Goal: Find specific page/section: Locate a particular part of the current website

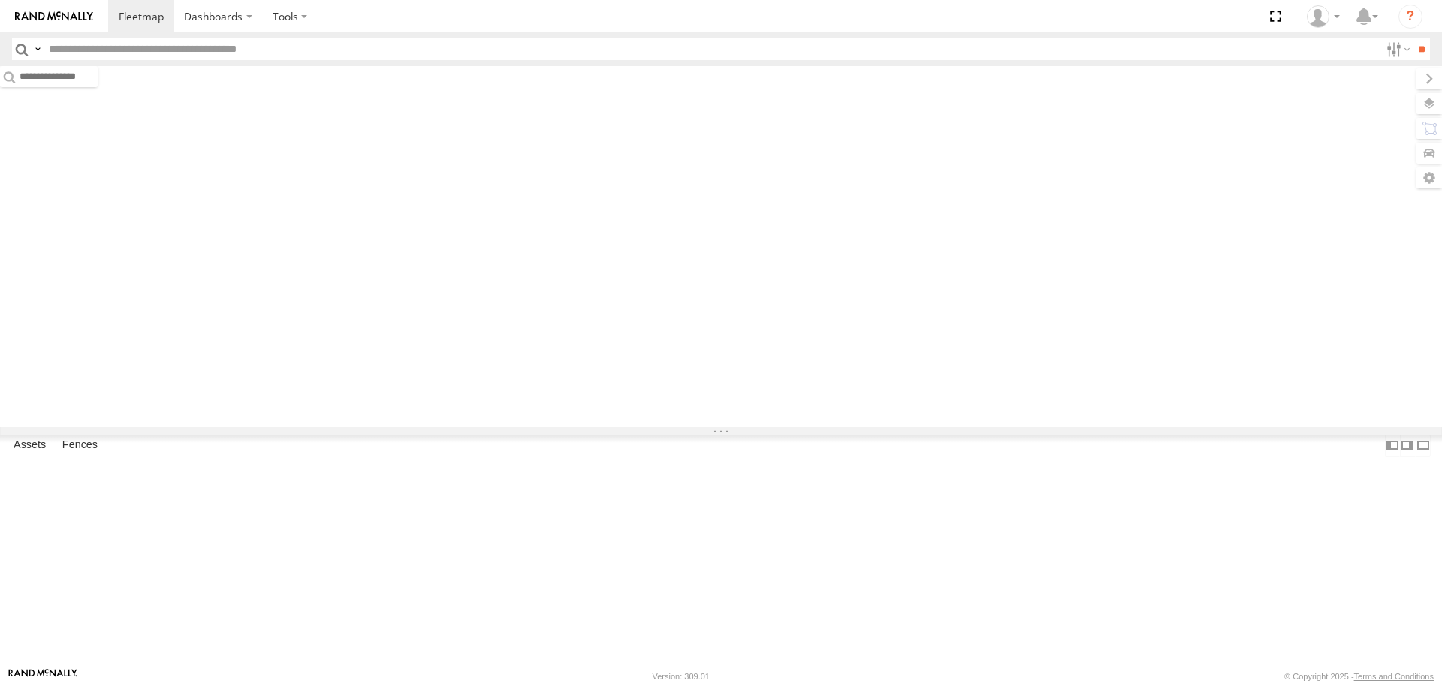
click at [73, 50] on input "text" at bounding box center [711, 49] width 1336 height 22
type input "*****"
click at [1412, 38] on input "**" at bounding box center [1420, 49] width 17 height 22
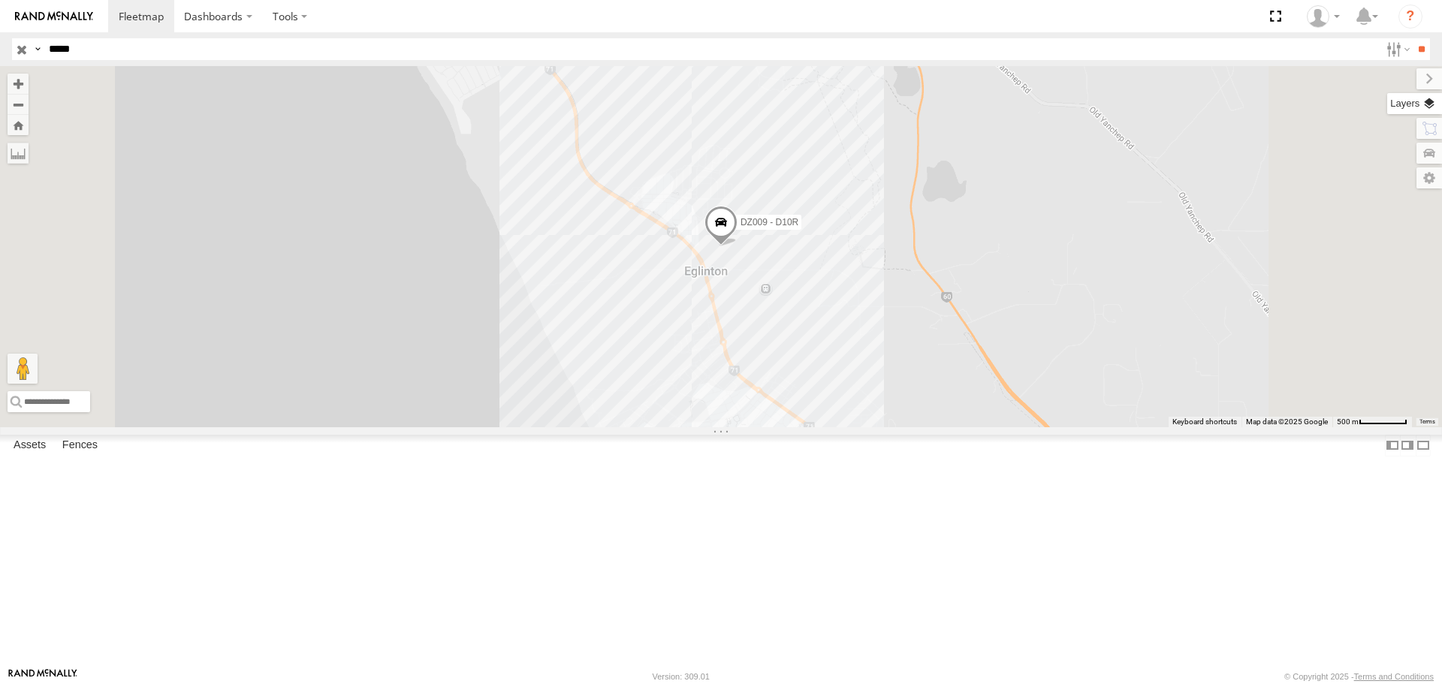
click at [1433, 101] on label at bounding box center [1414, 103] width 55 height 21
click at [0, 0] on span "Basemaps" at bounding box center [0, 0] width 0 height 0
click at [0, 0] on span "Satellite + Roadmap" at bounding box center [0, 0] width 0 height 0
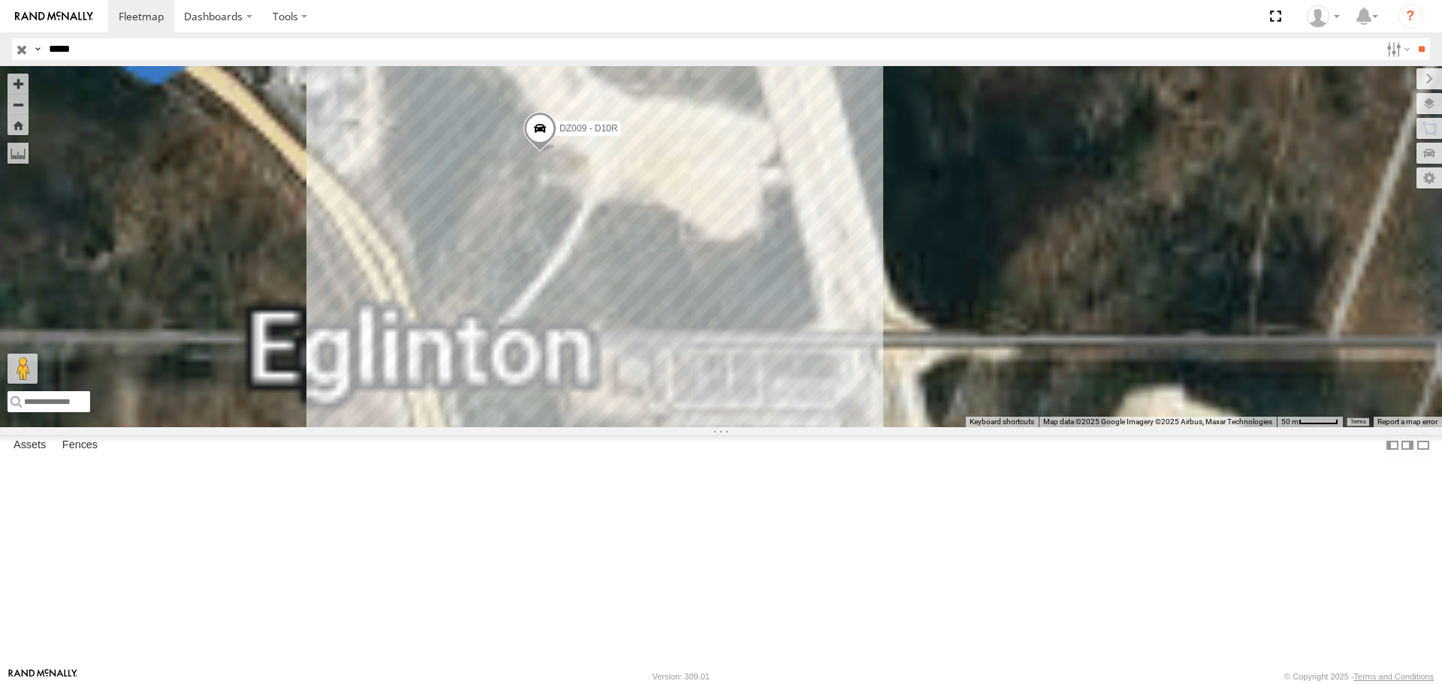
drag, startPoint x: 1032, startPoint y: 275, endPoint x: 1186, endPoint y: 372, distance: 181.6
click at [1183, 371] on div "DZ009 - D10R" at bounding box center [721, 246] width 1442 height 360
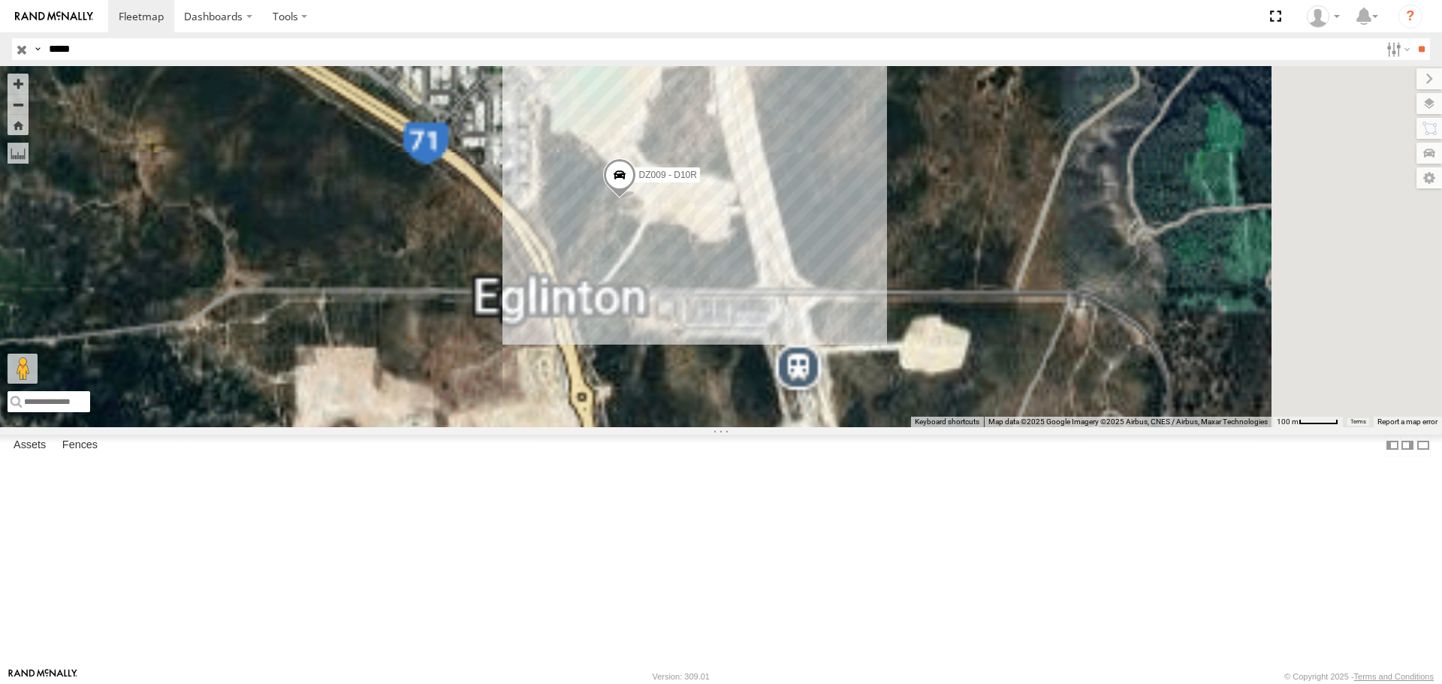
drag, startPoint x: 1084, startPoint y: 385, endPoint x: 1033, endPoint y: 326, distance: 78.3
click at [1033, 326] on div "DZ009 - D10R" at bounding box center [721, 246] width 1442 height 360
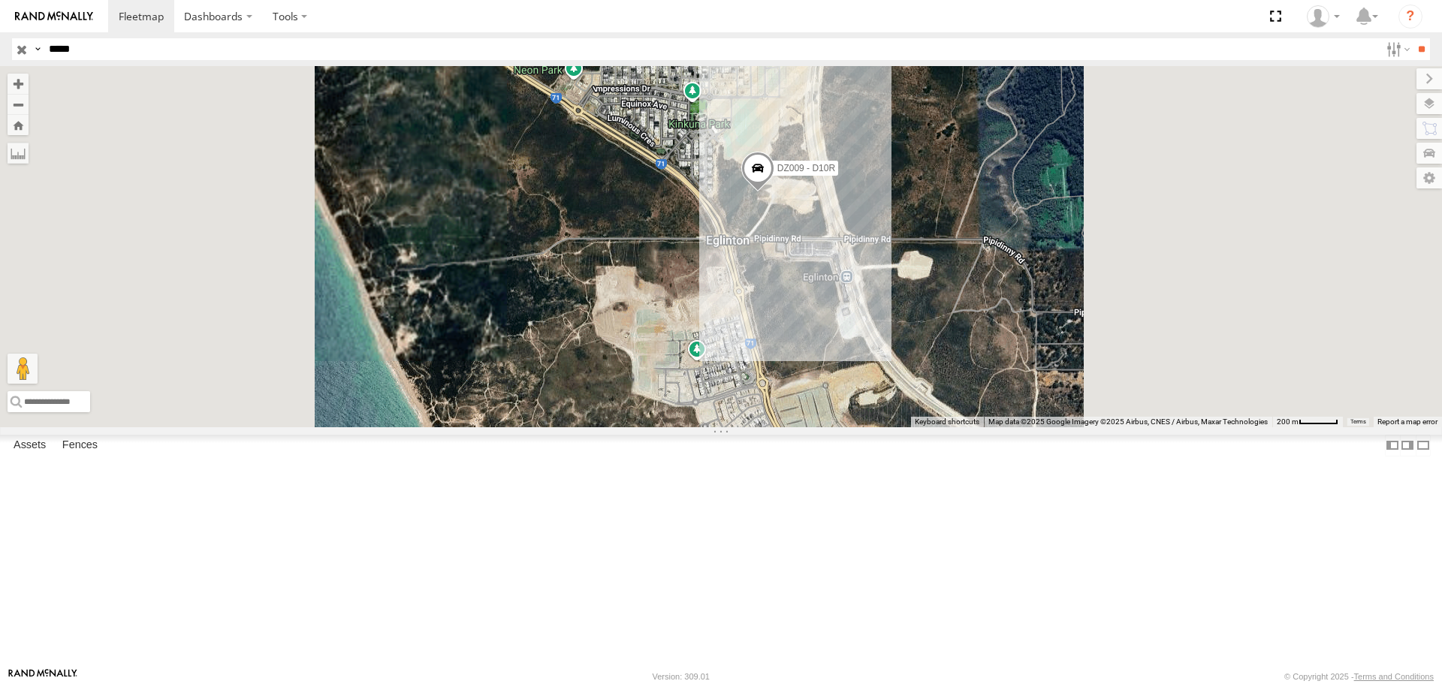
click at [774, 192] on span at bounding box center [757, 172] width 33 height 41
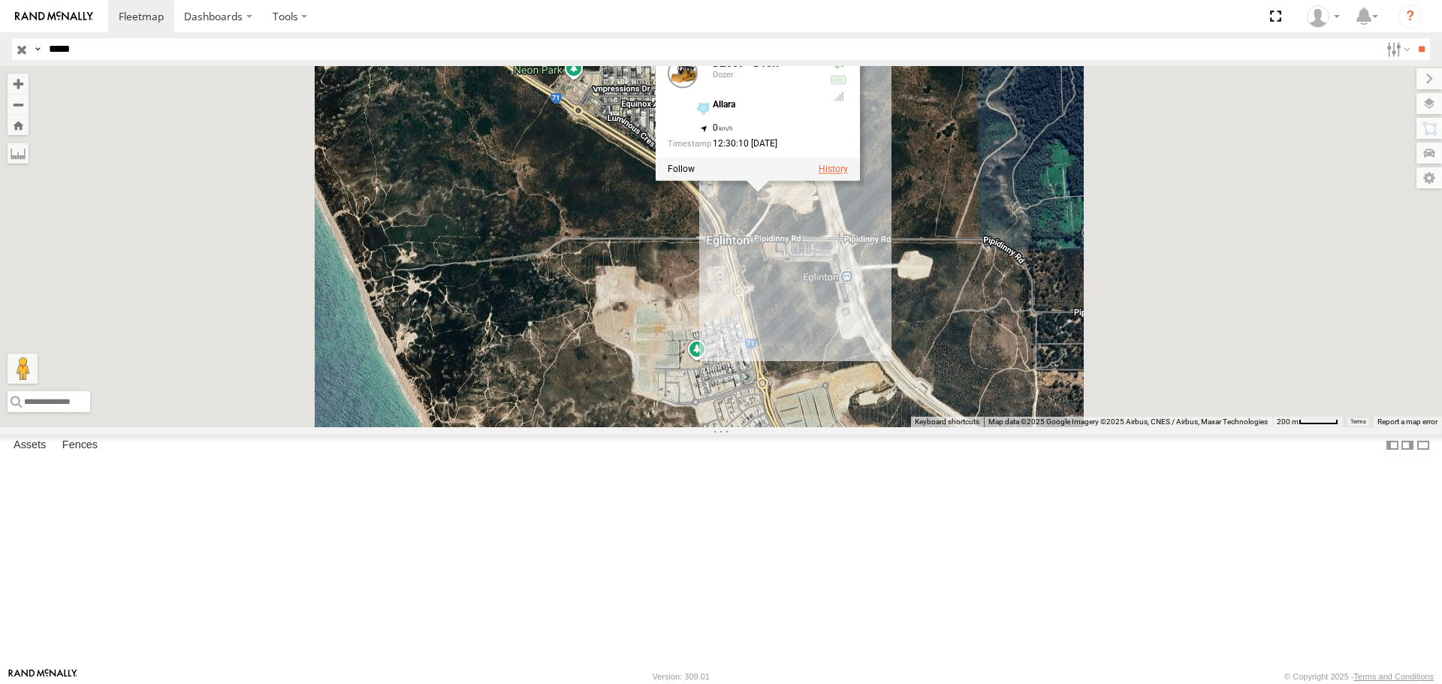
click at [848, 175] on label at bounding box center [832, 169] width 29 height 11
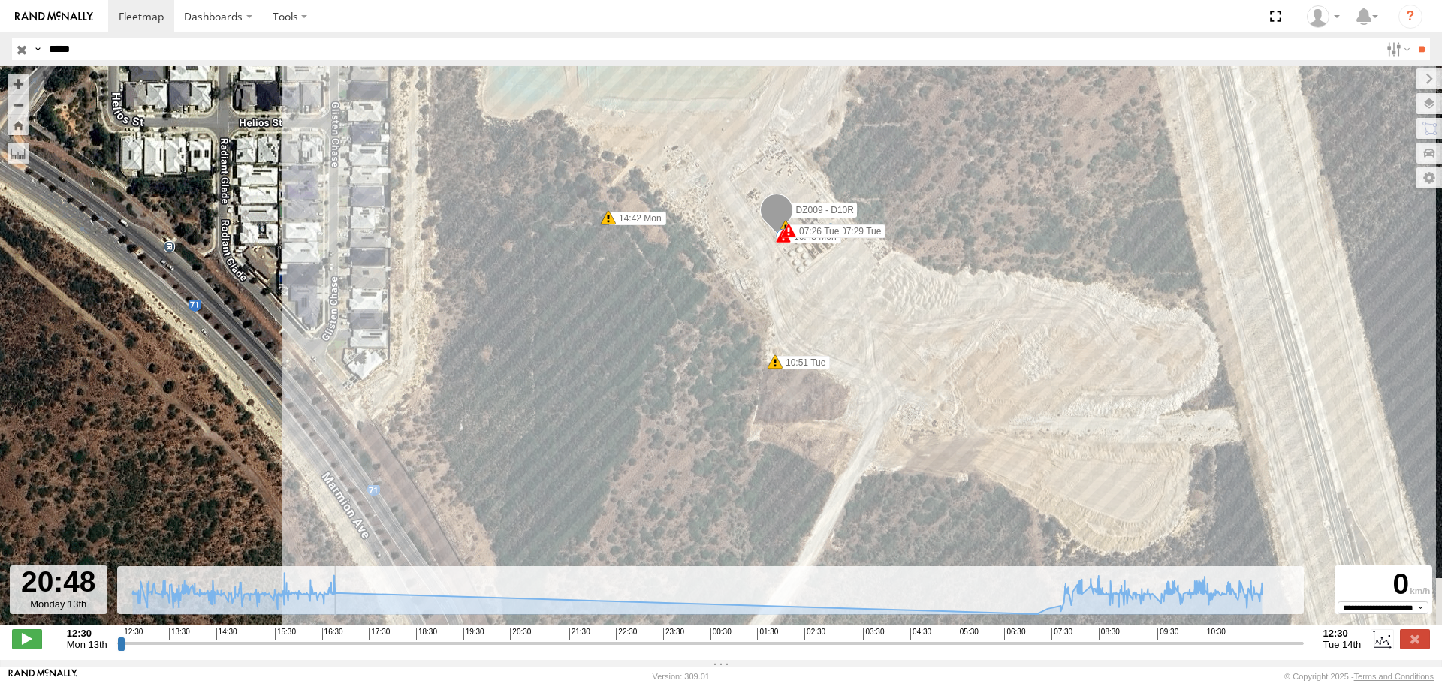
drag, startPoint x: 122, startPoint y: 652, endPoint x: 214, endPoint y: 646, distance: 92.5
type input "**********"
click at [217, 646] on input "range" at bounding box center [710, 643] width 1186 height 14
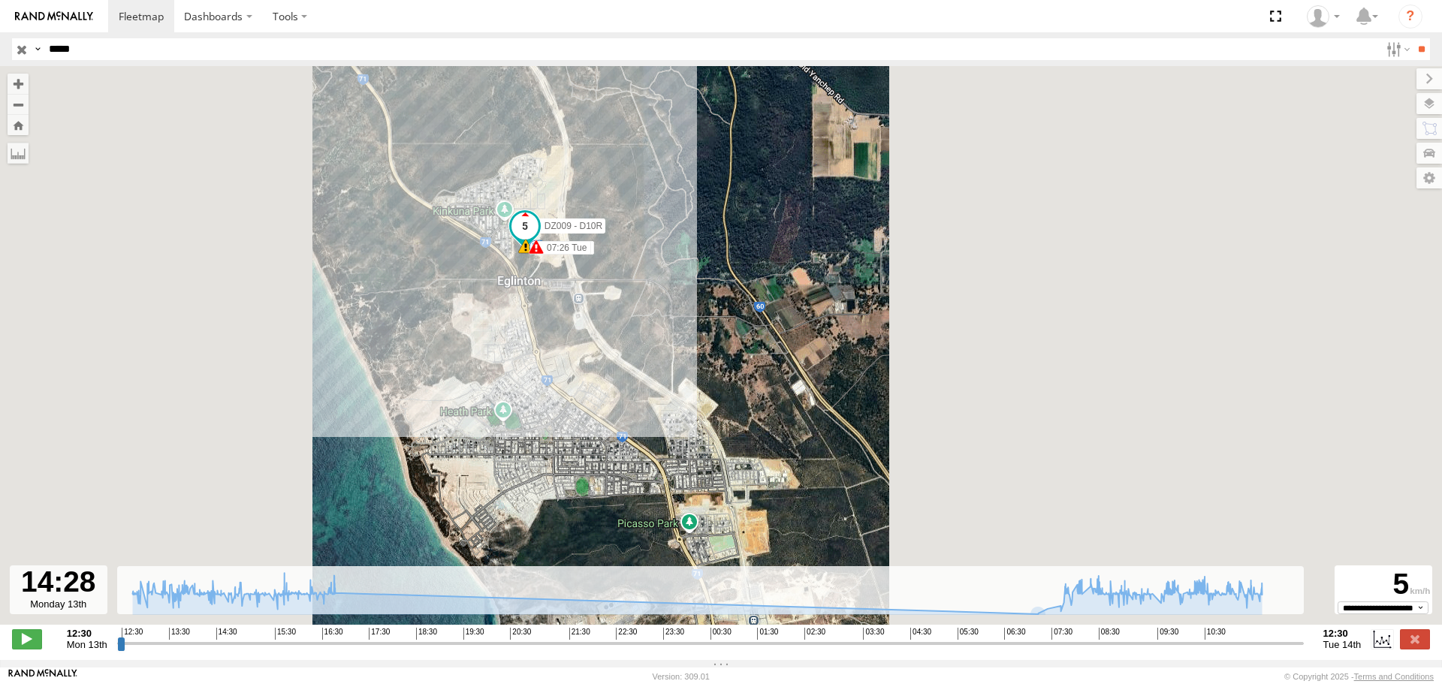
drag, startPoint x: 91, startPoint y: 50, endPoint x: 0, endPoint y: 47, distance: 90.9
click at [0, 47] on header "Search Query Asset ID Asset Label Registration Manufacturer Model VIN Job ID" at bounding box center [721, 49] width 1442 height 34
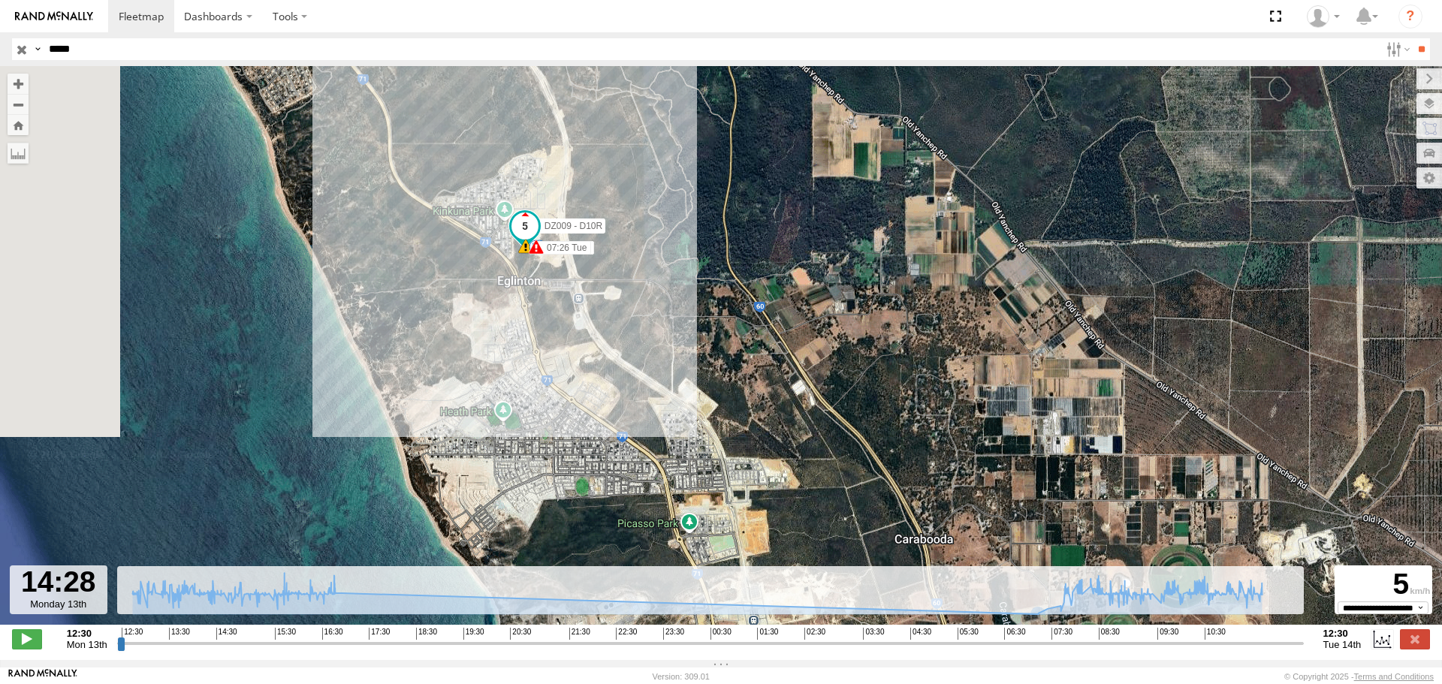
type input "*****"
click at [1412, 38] on input "**" at bounding box center [1420, 49] width 17 height 22
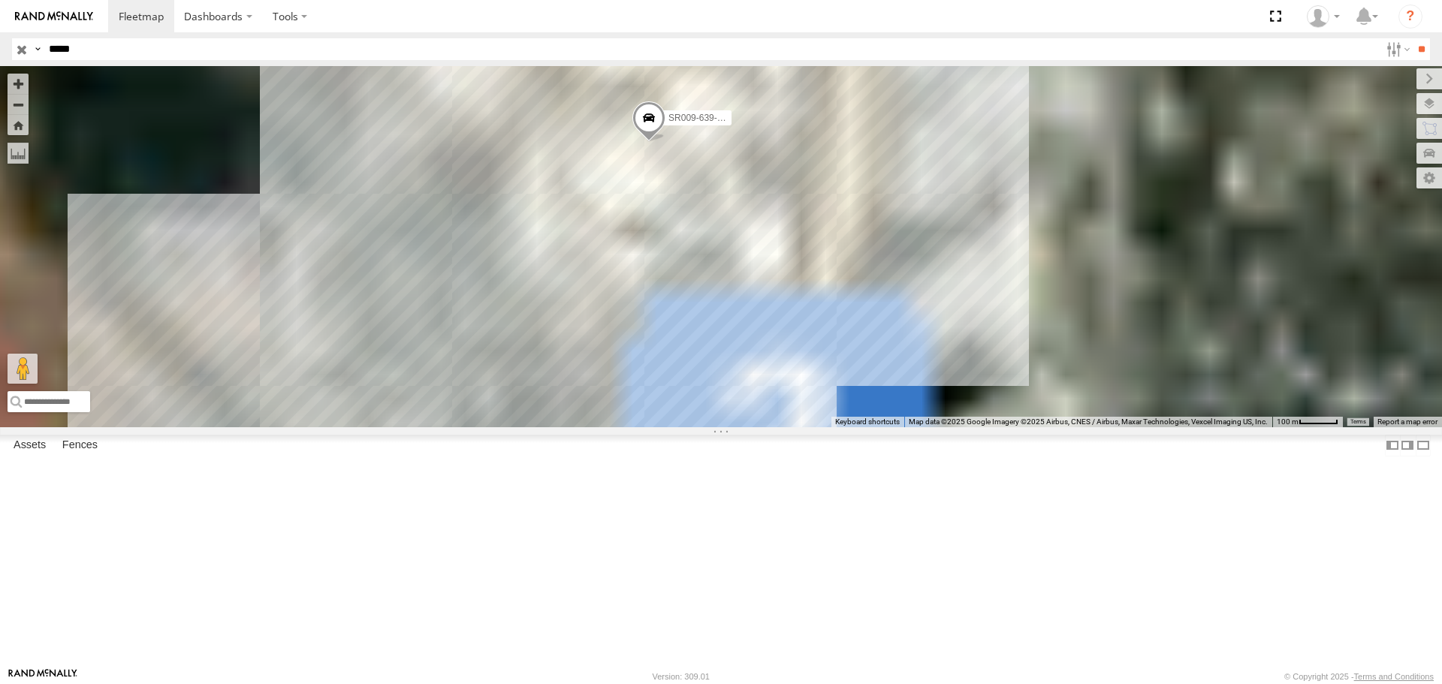
drag, startPoint x: 969, startPoint y: 236, endPoint x: 886, endPoint y: 450, distance: 228.9
click at [886, 426] on div "SR009-639-GPS" at bounding box center [721, 246] width 1442 height 360
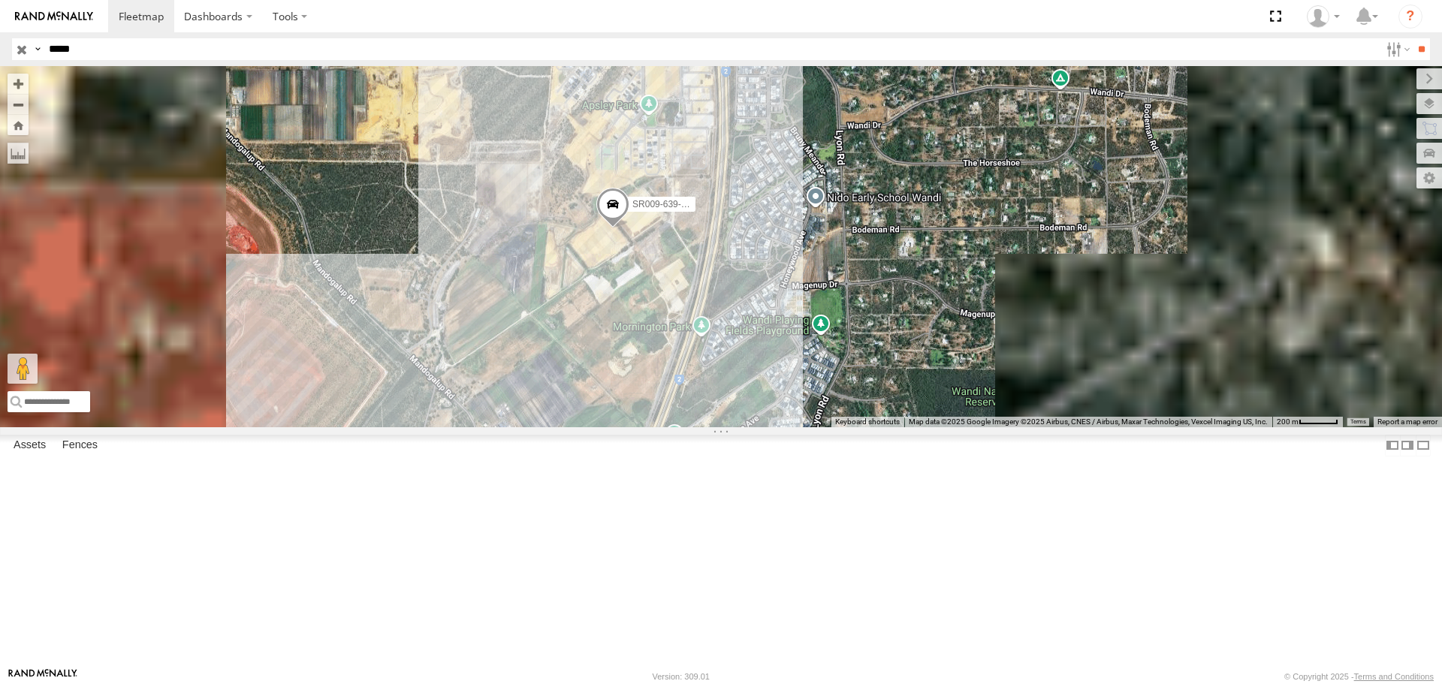
drag, startPoint x: 872, startPoint y: 442, endPoint x: 827, endPoint y: 416, distance: 51.5
click at [827, 416] on div "SR009-639-GPS" at bounding box center [721, 246] width 1442 height 360
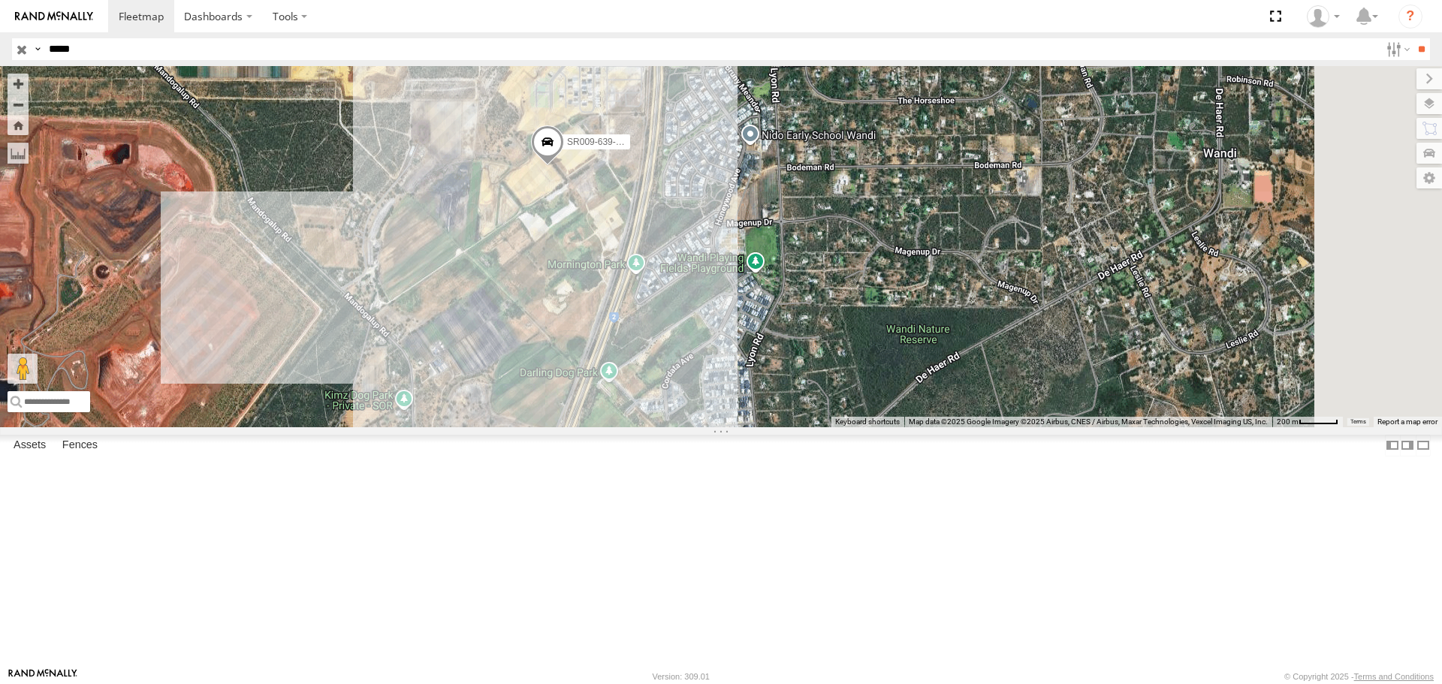
drag, startPoint x: 818, startPoint y: 438, endPoint x: 751, endPoint y: 374, distance: 92.4
click at [751, 374] on div "SR009-639-GPS" at bounding box center [721, 246] width 1442 height 360
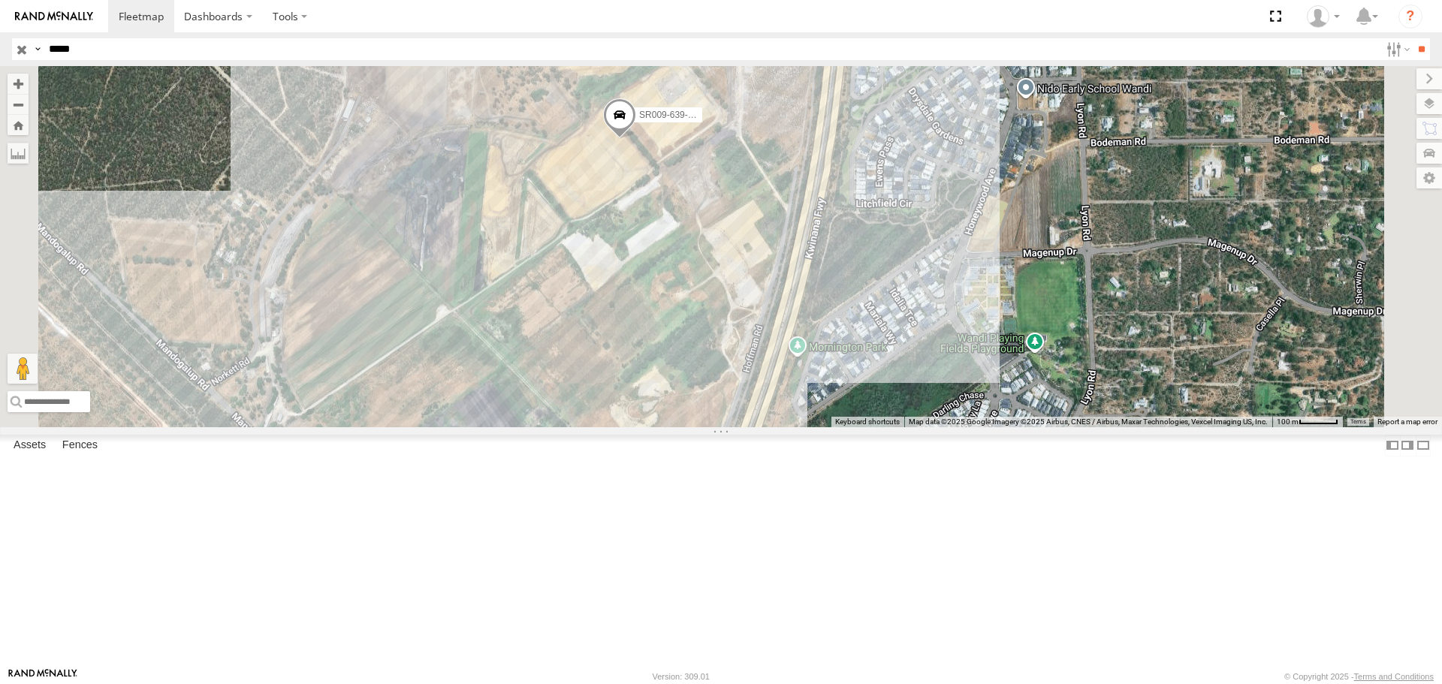
drag, startPoint x: 728, startPoint y: 309, endPoint x: 839, endPoint y: 337, distance: 113.8
click at [839, 337] on div "SR009-639-GPS" at bounding box center [721, 246] width 1442 height 360
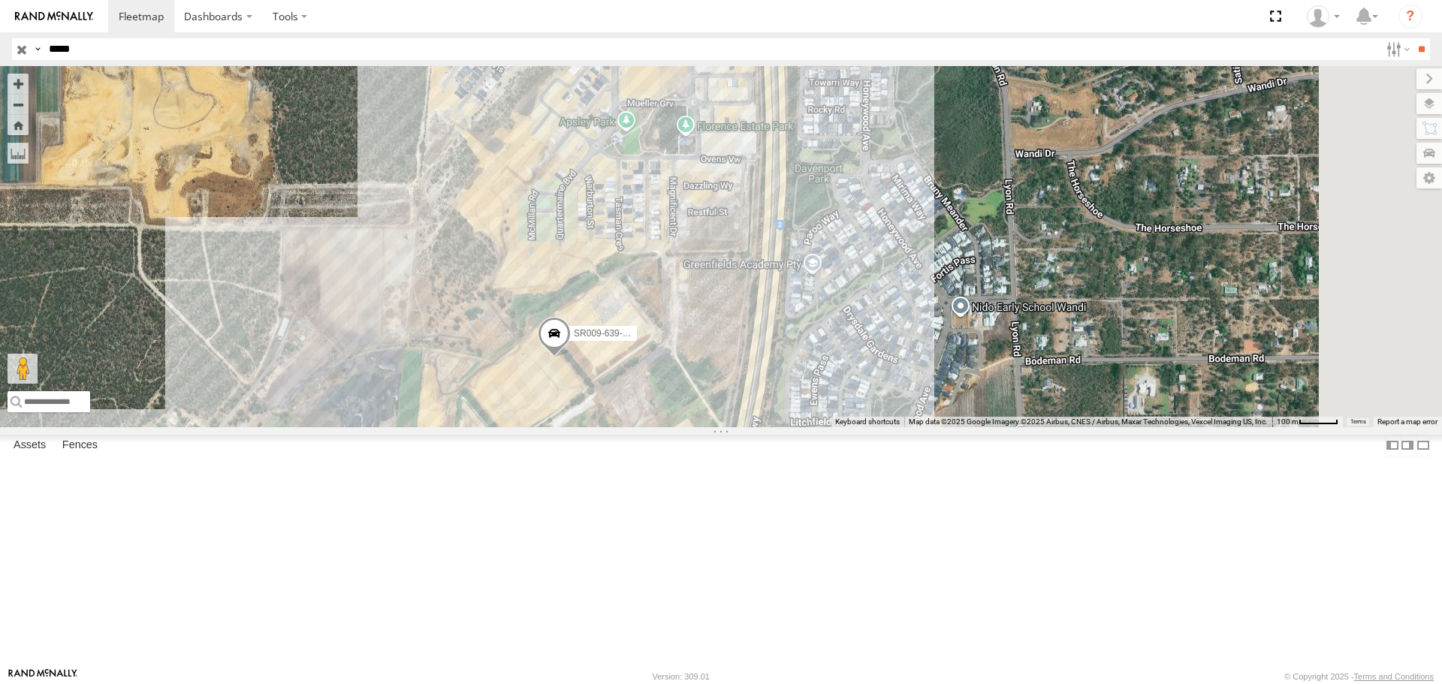
drag, startPoint x: 855, startPoint y: 323, endPoint x: 797, endPoint y: 547, distance: 232.0
click at [797, 426] on div "SR009-639-GPS" at bounding box center [721, 246] width 1442 height 360
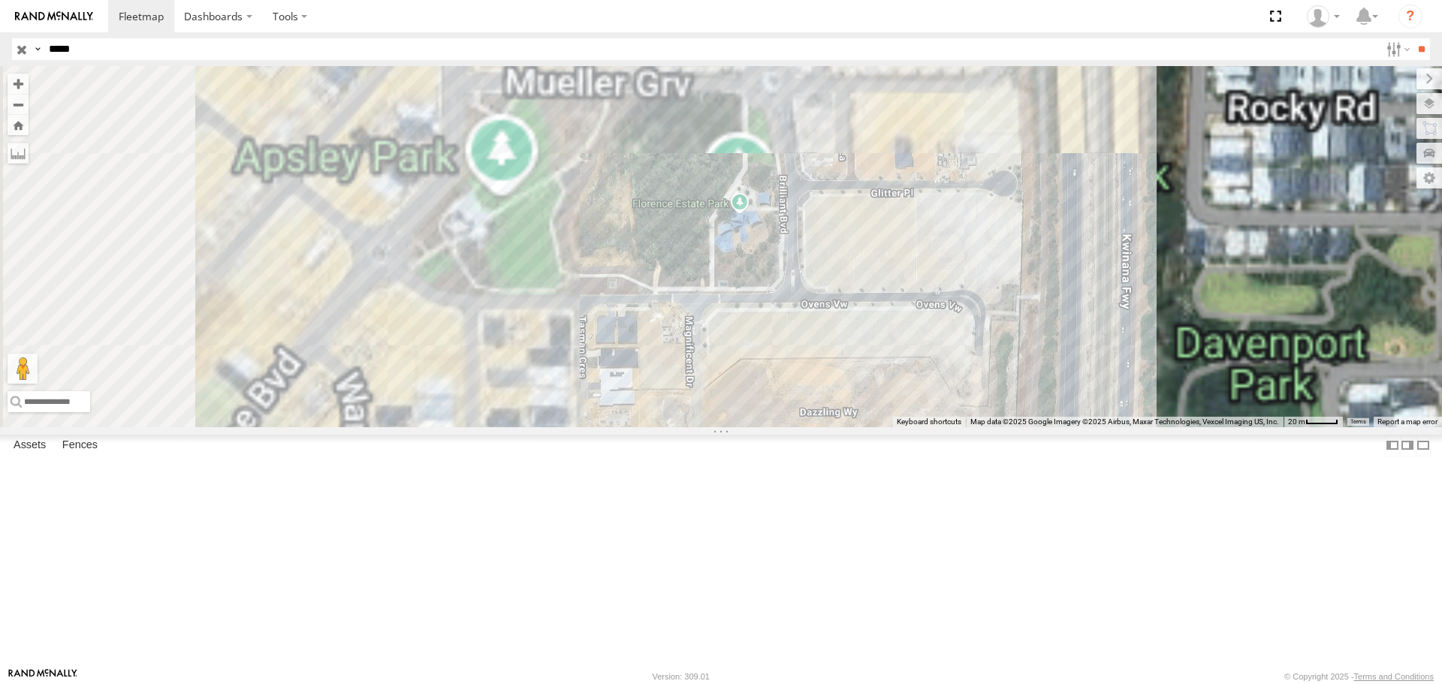
drag, startPoint x: 817, startPoint y: 291, endPoint x: 829, endPoint y: 405, distance: 114.8
click at [829, 405] on div "SR009-639-GPS" at bounding box center [721, 246] width 1442 height 360
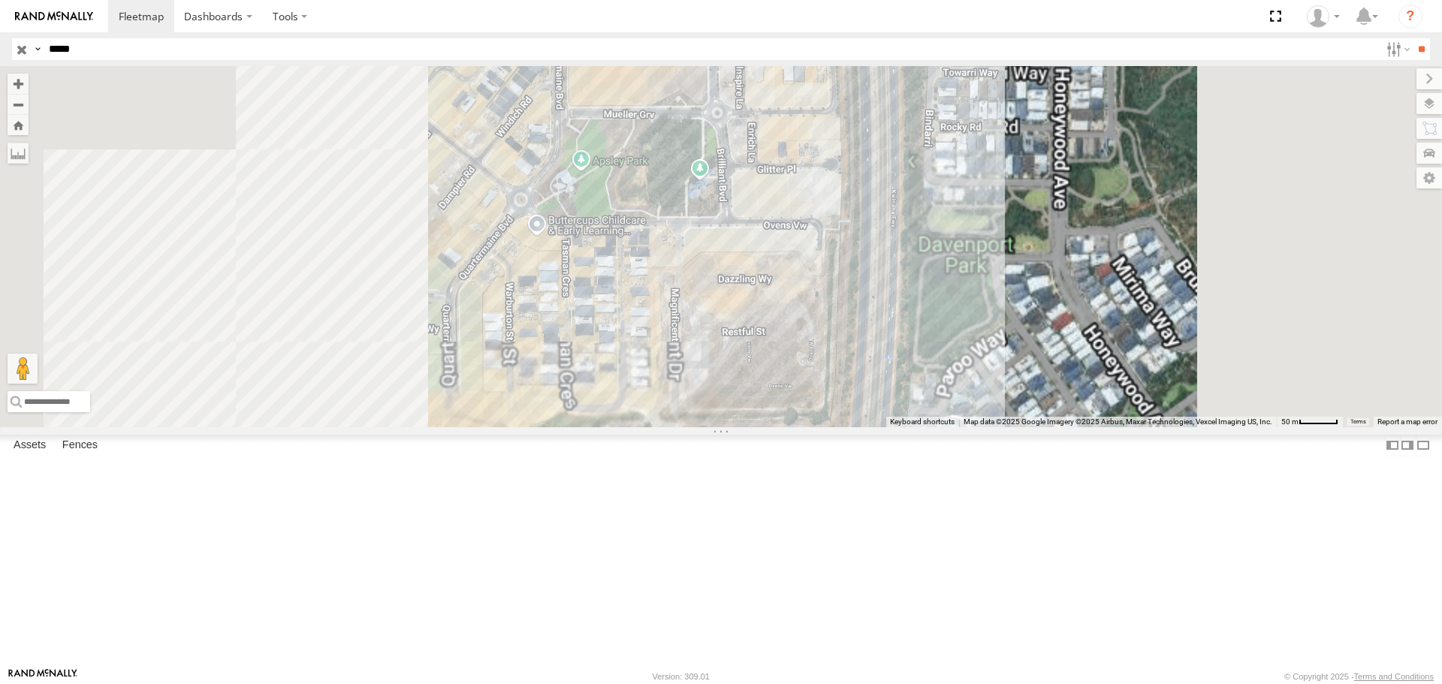
drag, startPoint x: 822, startPoint y: 418, endPoint x: 829, endPoint y: 363, distance: 55.2
click at [829, 363] on div at bounding box center [721, 246] width 1442 height 360
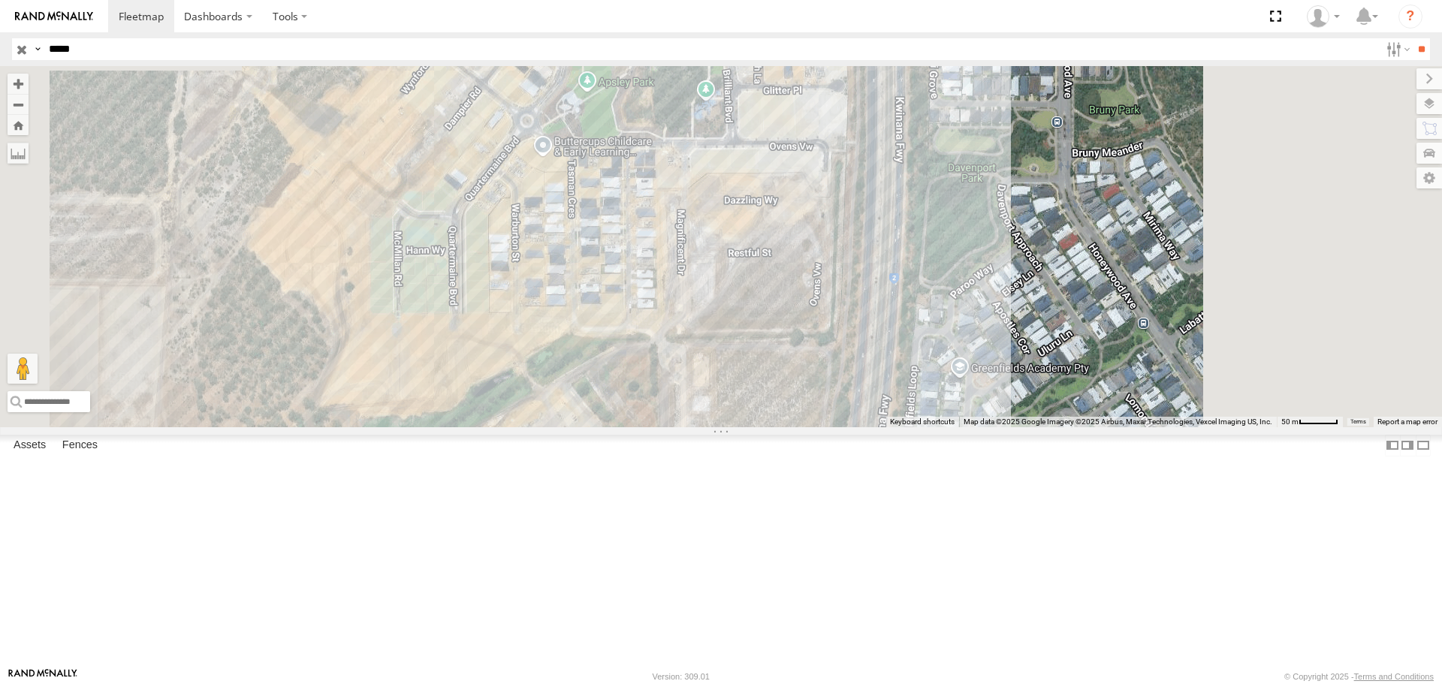
drag, startPoint x: 848, startPoint y: 415, endPoint x: 853, endPoint y: 319, distance: 96.2
click at [853, 319] on div at bounding box center [721, 246] width 1442 height 360
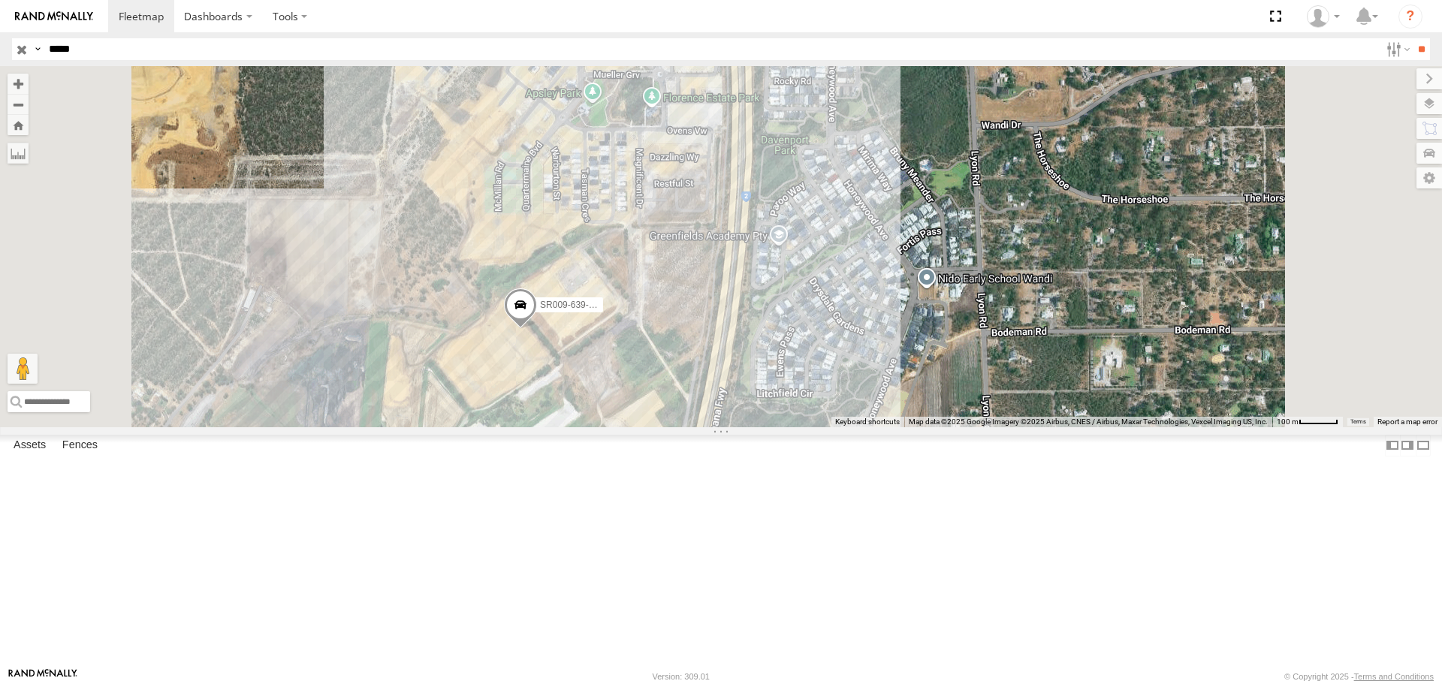
drag, startPoint x: 864, startPoint y: 400, endPoint x: 835, endPoint y: 362, distance: 48.2
click at [835, 362] on div "SR009-639-GPS" at bounding box center [721, 246] width 1442 height 360
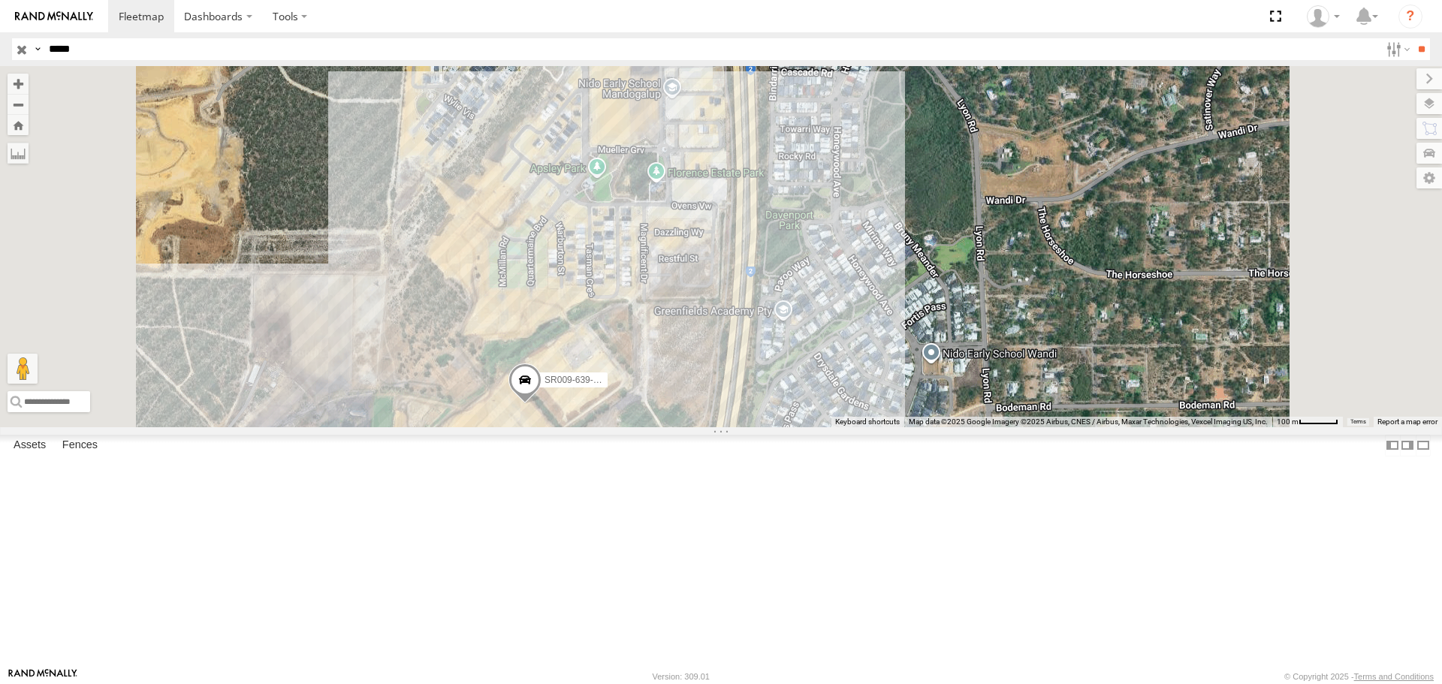
drag, startPoint x: 842, startPoint y: 349, endPoint x: 859, endPoint y: 402, distance: 55.3
click at [859, 402] on div "SR009-639-GPS" at bounding box center [721, 246] width 1442 height 360
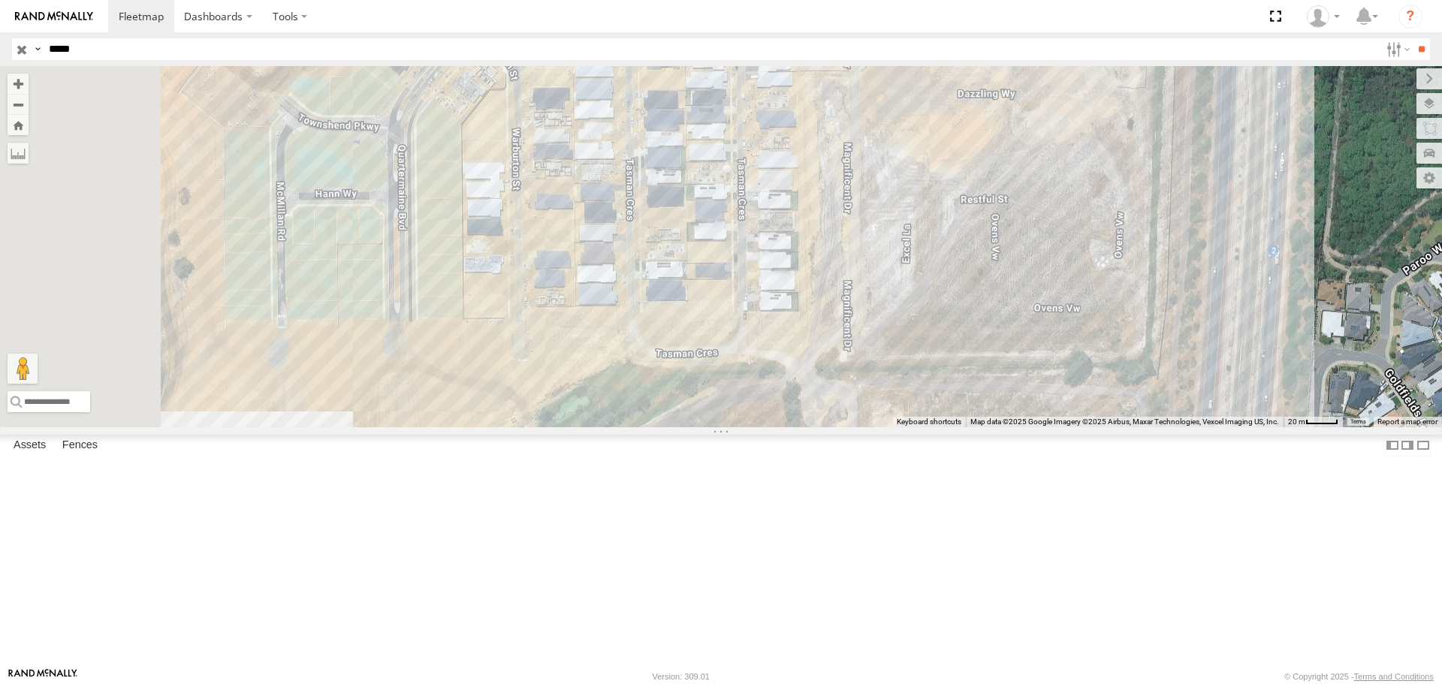
drag, startPoint x: 886, startPoint y: 333, endPoint x: 1116, endPoint y: 207, distance: 262.4
click at [1111, 210] on div "SR009-639-GPS" at bounding box center [721, 246] width 1442 height 360
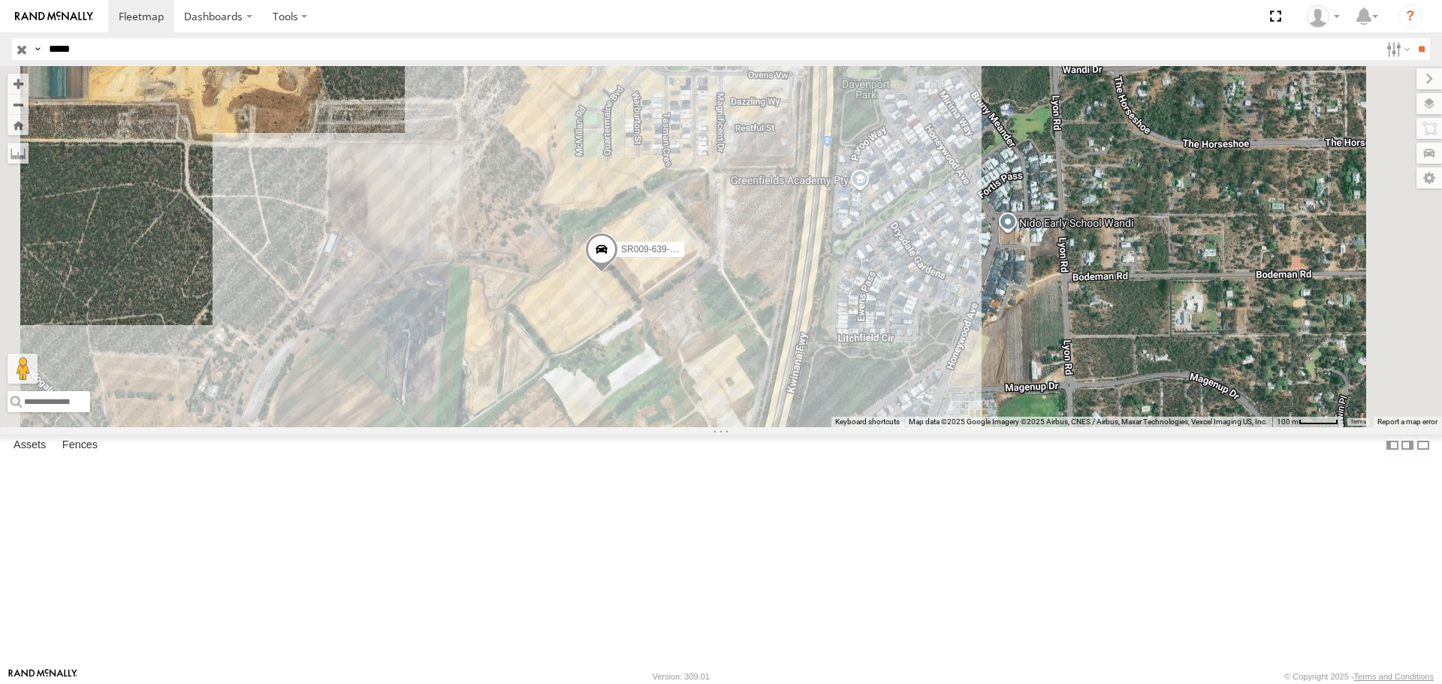
drag, startPoint x: 1031, startPoint y: 384, endPoint x: 902, endPoint y: 311, distance: 148.0
click at [902, 311] on div "SR009-639-GPS" at bounding box center [721, 246] width 1442 height 360
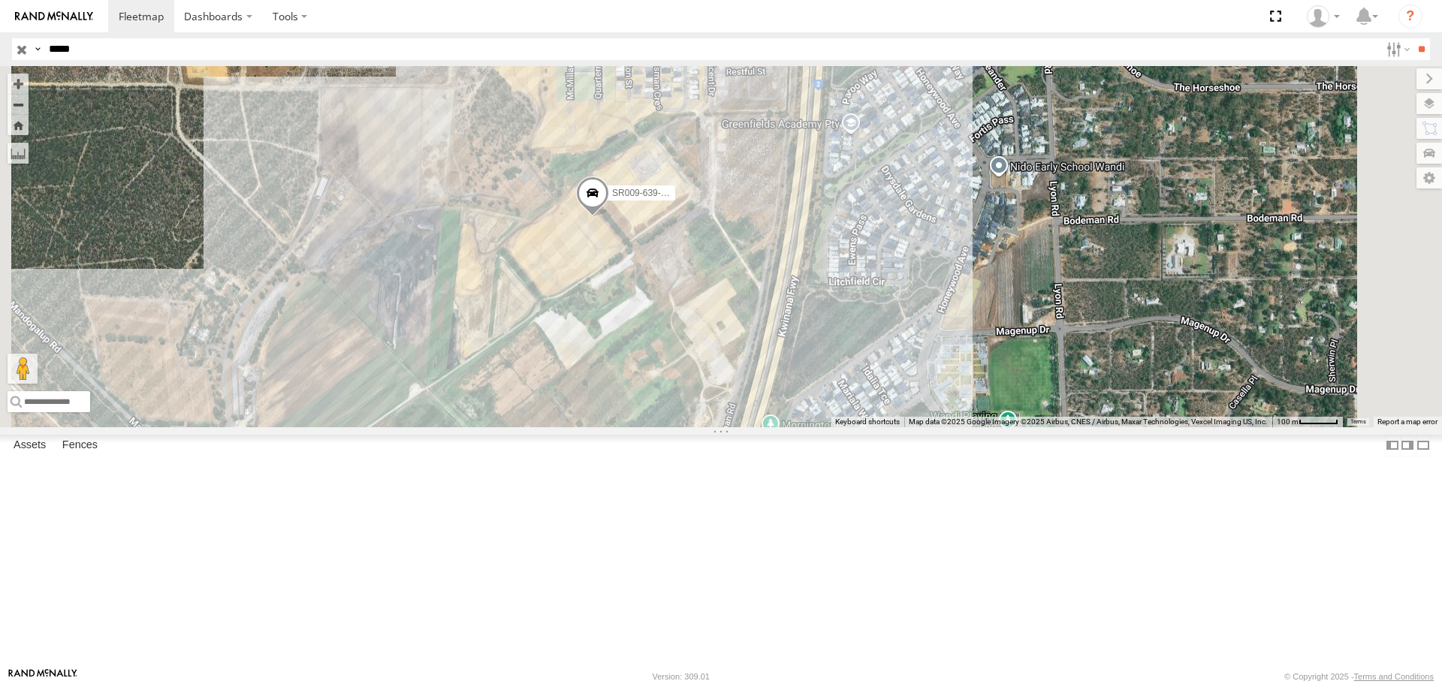
drag, startPoint x: 898, startPoint y: 438, endPoint x: 891, endPoint y: 381, distance: 58.2
click at [891, 381] on div "SR009-639-GPS" at bounding box center [721, 246] width 1442 height 360
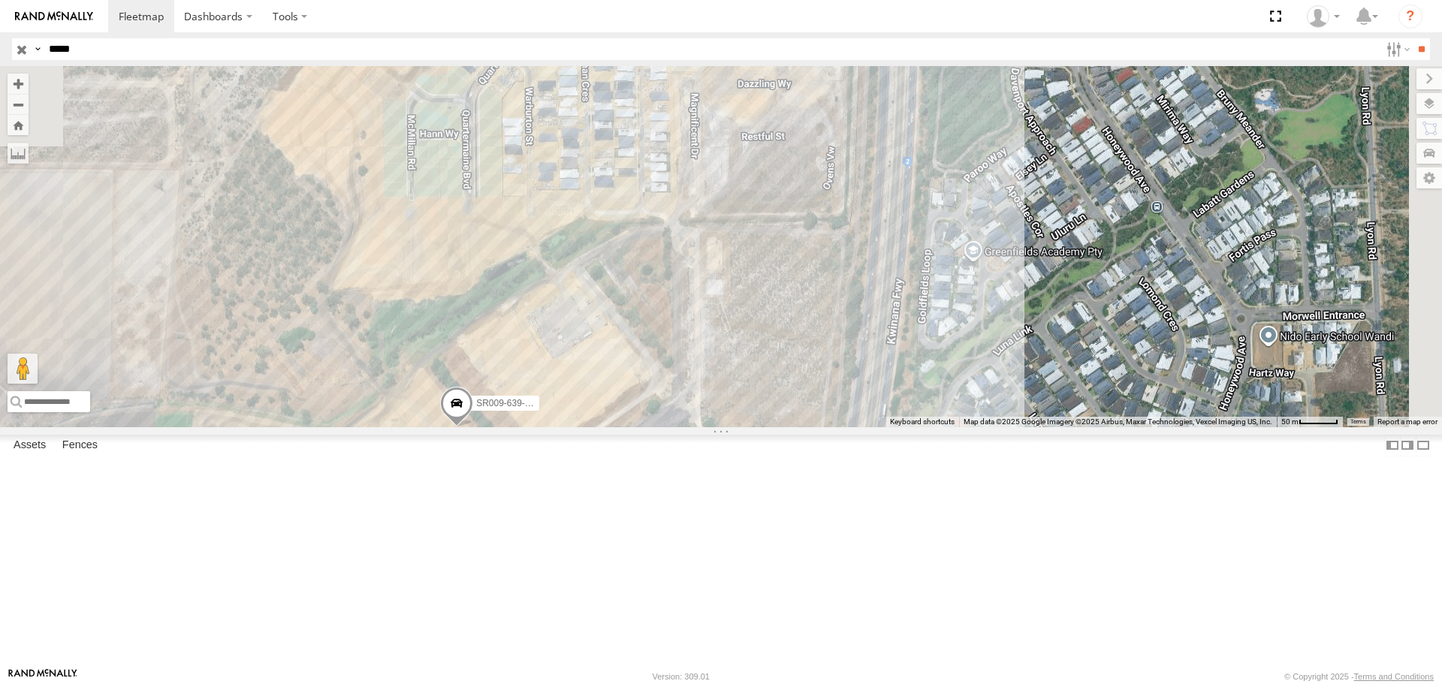
drag, startPoint x: 785, startPoint y: 396, endPoint x: 656, endPoint y: 613, distance: 251.5
click at [663, 426] on div "SR009-639-GPS" at bounding box center [721, 246] width 1442 height 360
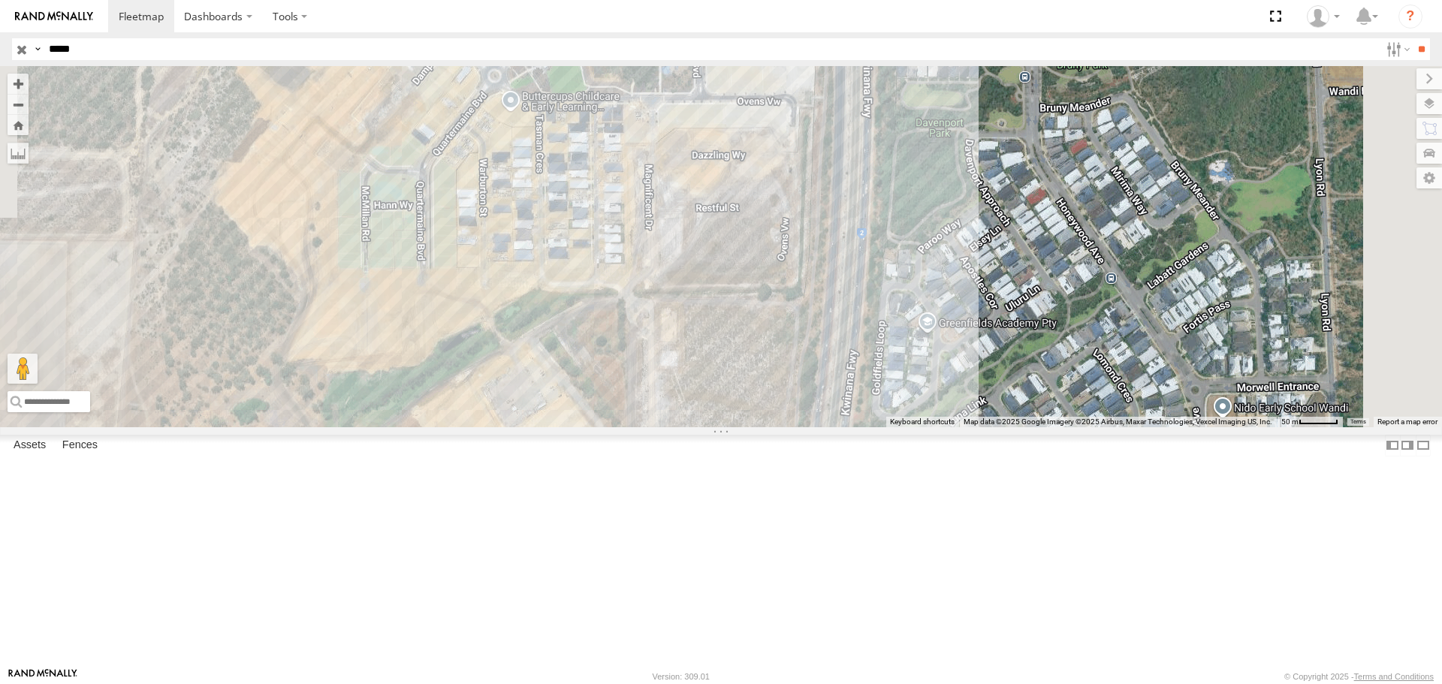
drag, startPoint x: 876, startPoint y: 402, endPoint x: 839, endPoint y: 462, distance: 70.8
click at [839, 426] on div "SR009-639-GPS" at bounding box center [721, 246] width 1442 height 360
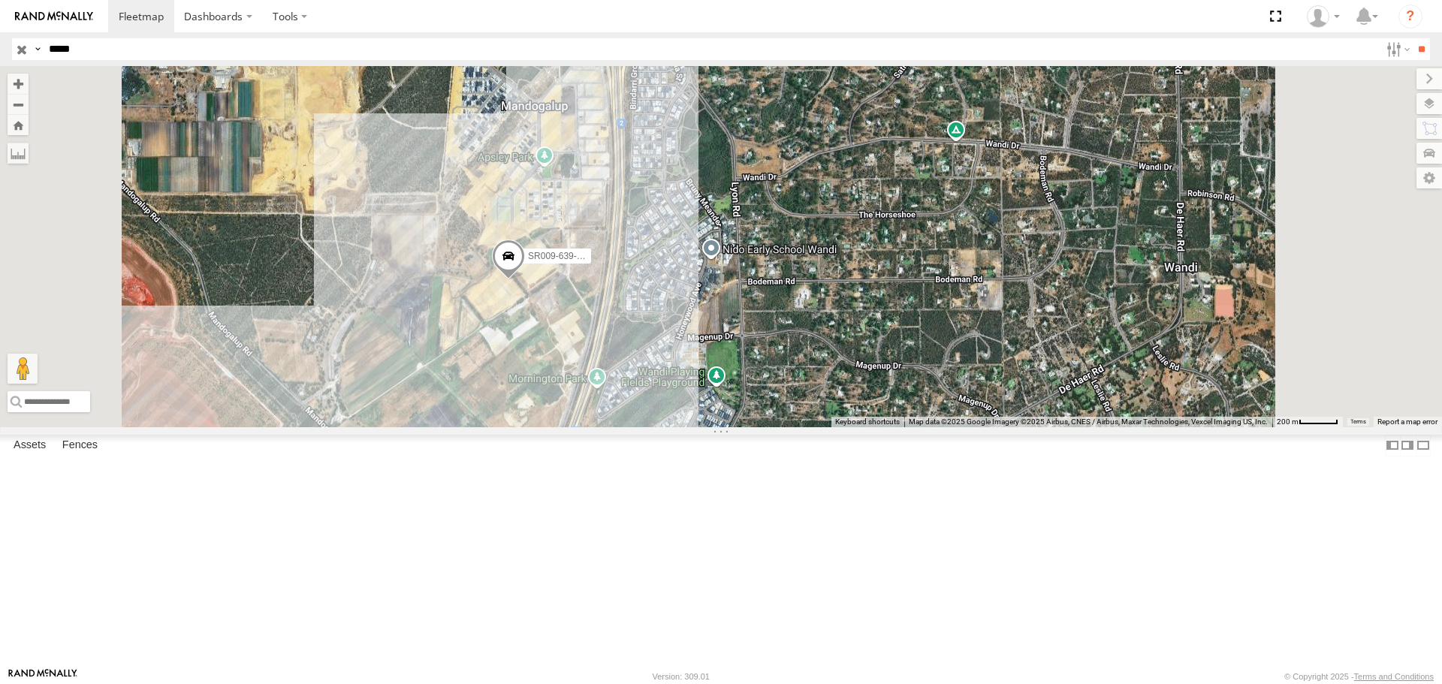
drag, startPoint x: 651, startPoint y: 487, endPoint x: 722, endPoint y: 402, distance: 110.8
click at [722, 402] on div "SR009-639-GPS" at bounding box center [721, 246] width 1442 height 360
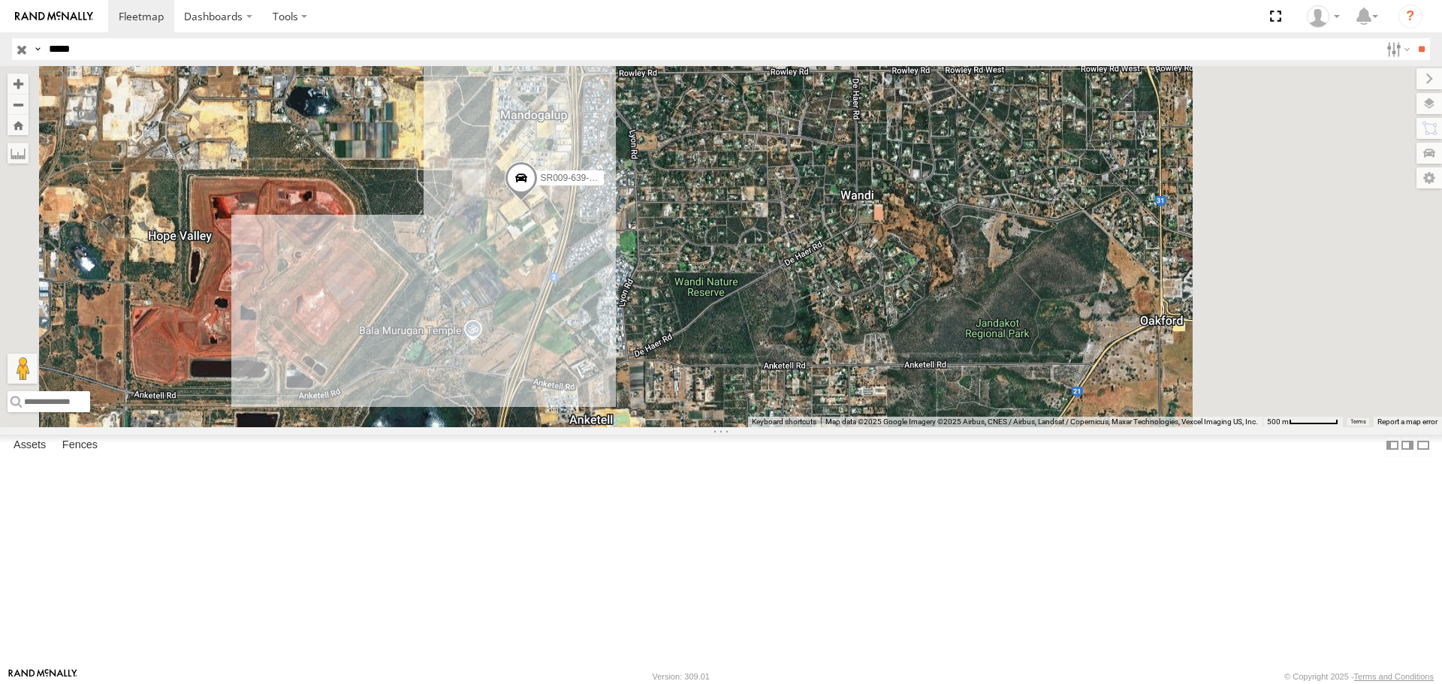
drag, startPoint x: 746, startPoint y: 418, endPoint x: 705, endPoint y: 362, distance: 69.4
click at [706, 363] on div "SR009-639-GPS" at bounding box center [721, 246] width 1442 height 360
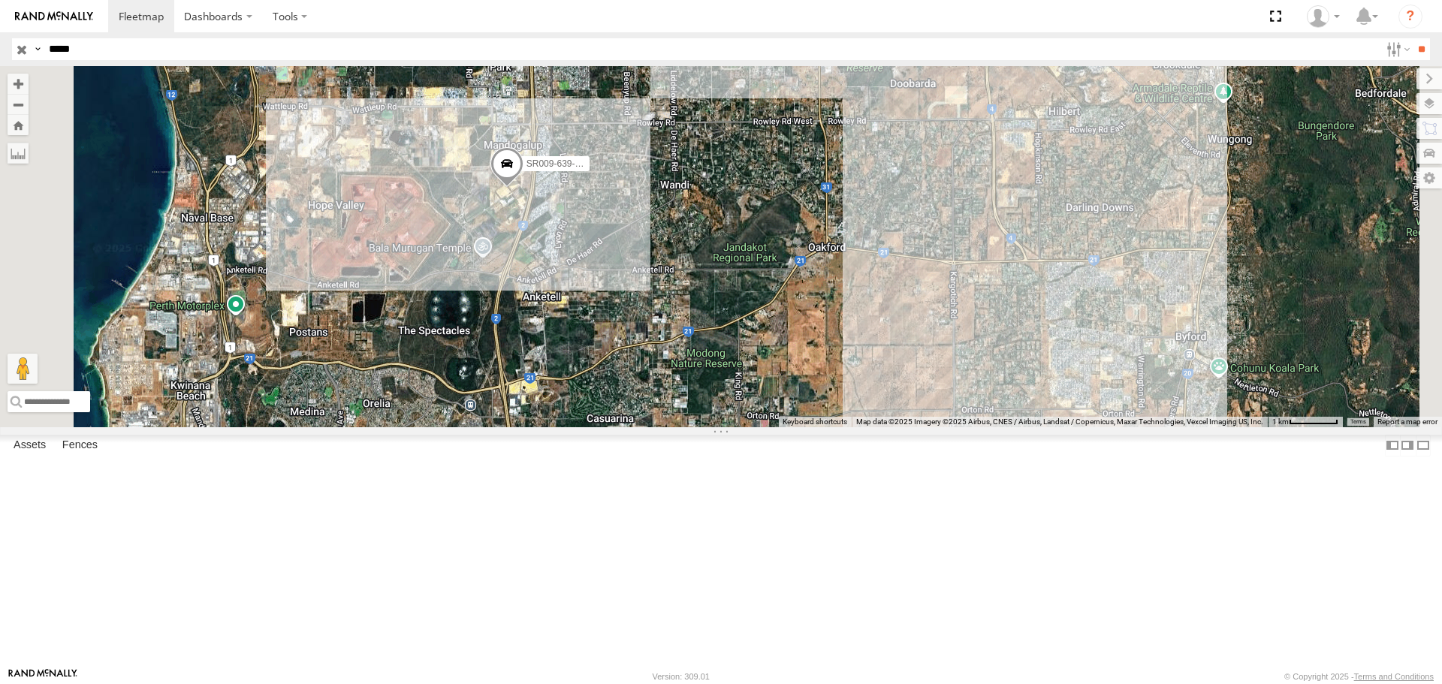
drag, startPoint x: 795, startPoint y: 359, endPoint x: 794, endPoint y: 318, distance: 41.3
click at [794, 318] on div "SR009-639-GPS" at bounding box center [721, 246] width 1442 height 360
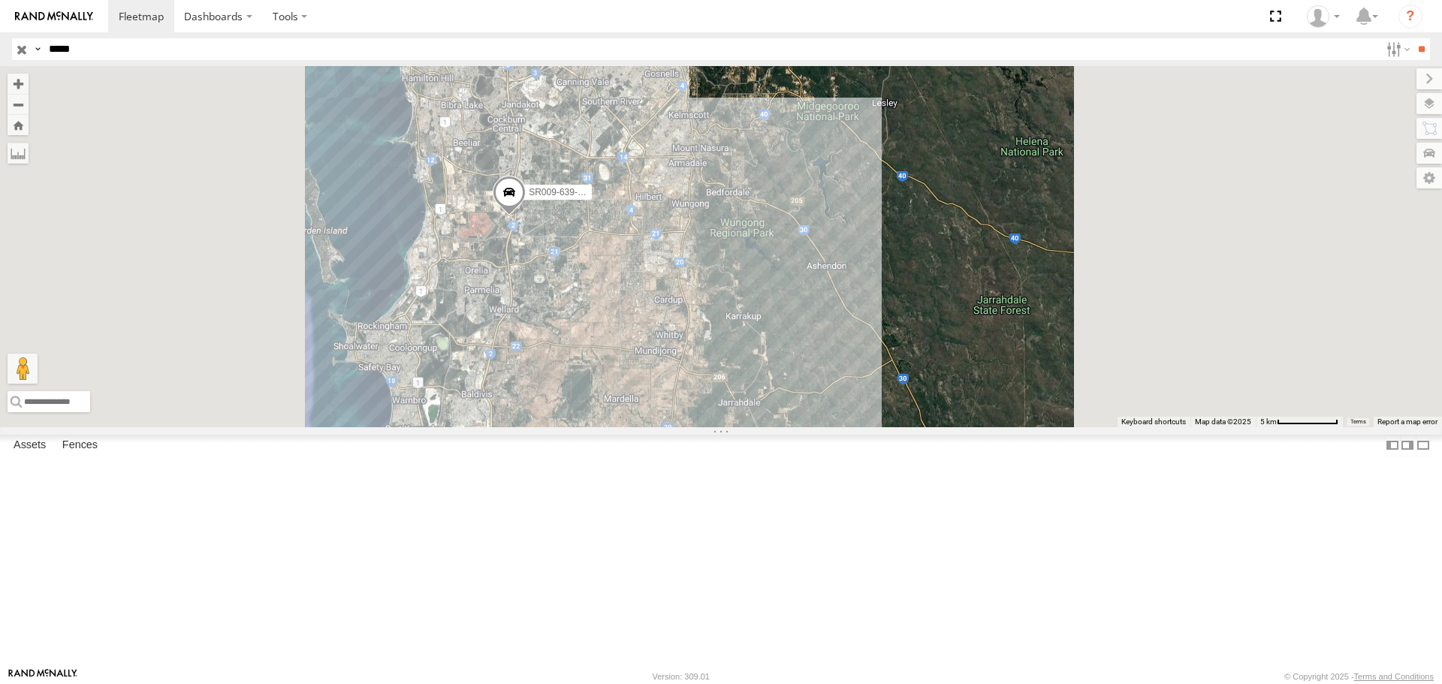
drag, startPoint x: 783, startPoint y: 336, endPoint x: 804, endPoint y: 373, distance: 43.0
click at [804, 373] on div "SR009-639-GPS" at bounding box center [721, 246] width 1442 height 360
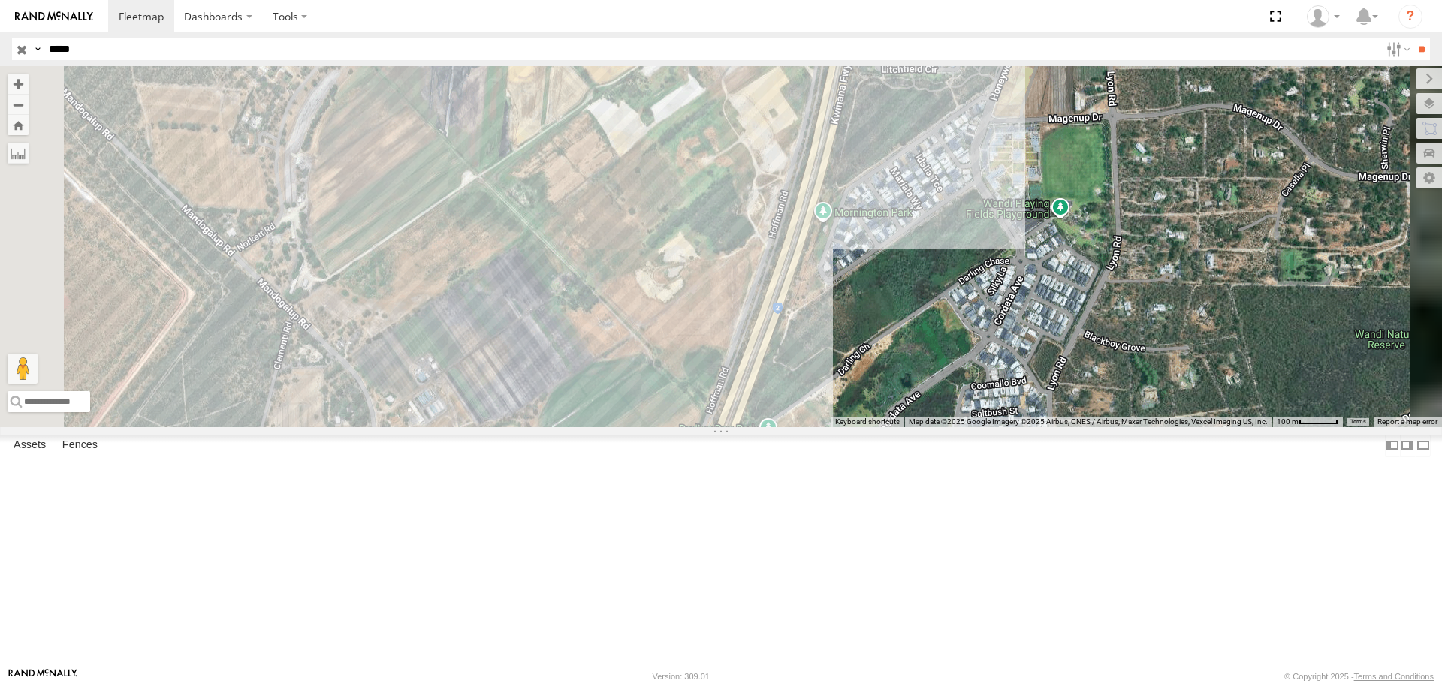
drag, startPoint x: 670, startPoint y: 327, endPoint x: 900, endPoint y: 376, distance: 234.9
click at [899, 375] on div "SR009-639-GPS" at bounding box center [721, 246] width 1442 height 360
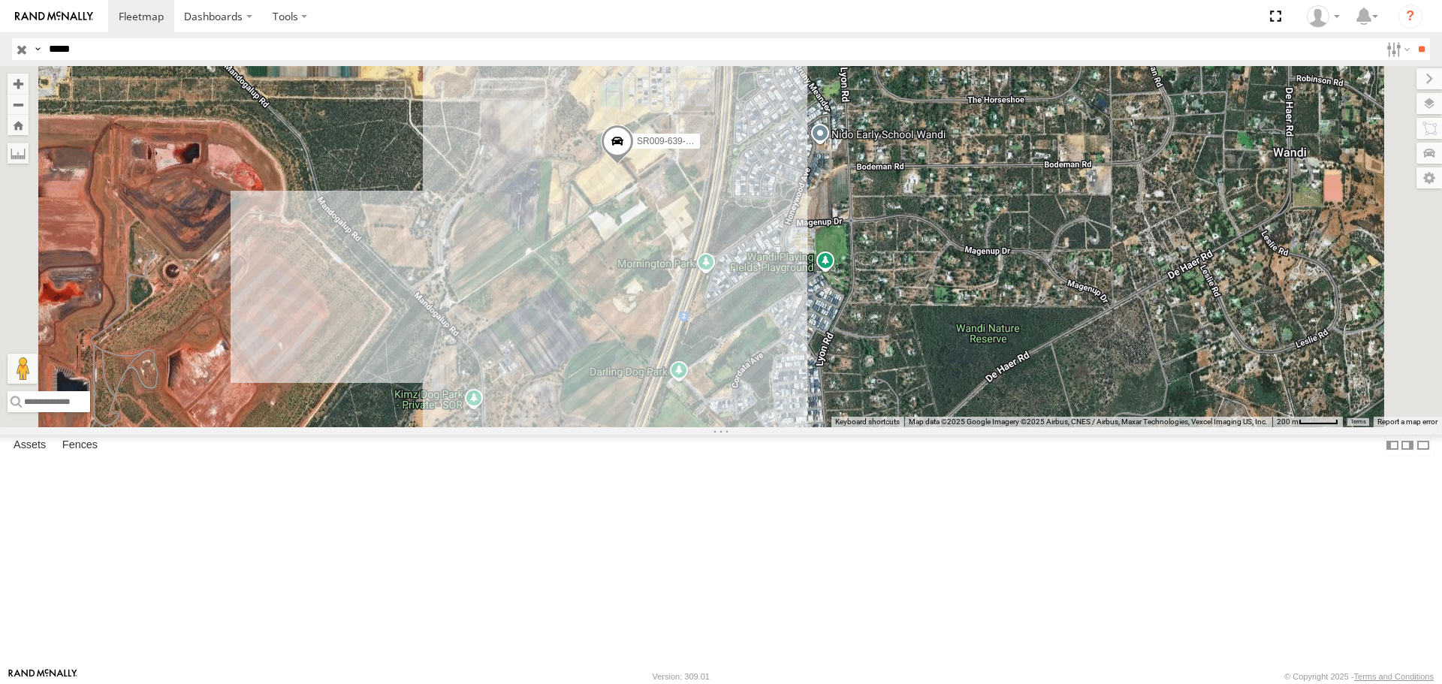
drag, startPoint x: 788, startPoint y: 378, endPoint x: 773, endPoint y: 395, distance: 22.3
click at [773, 395] on div "SR009-639-GPS" at bounding box center [721, 246] width 1442 height 360
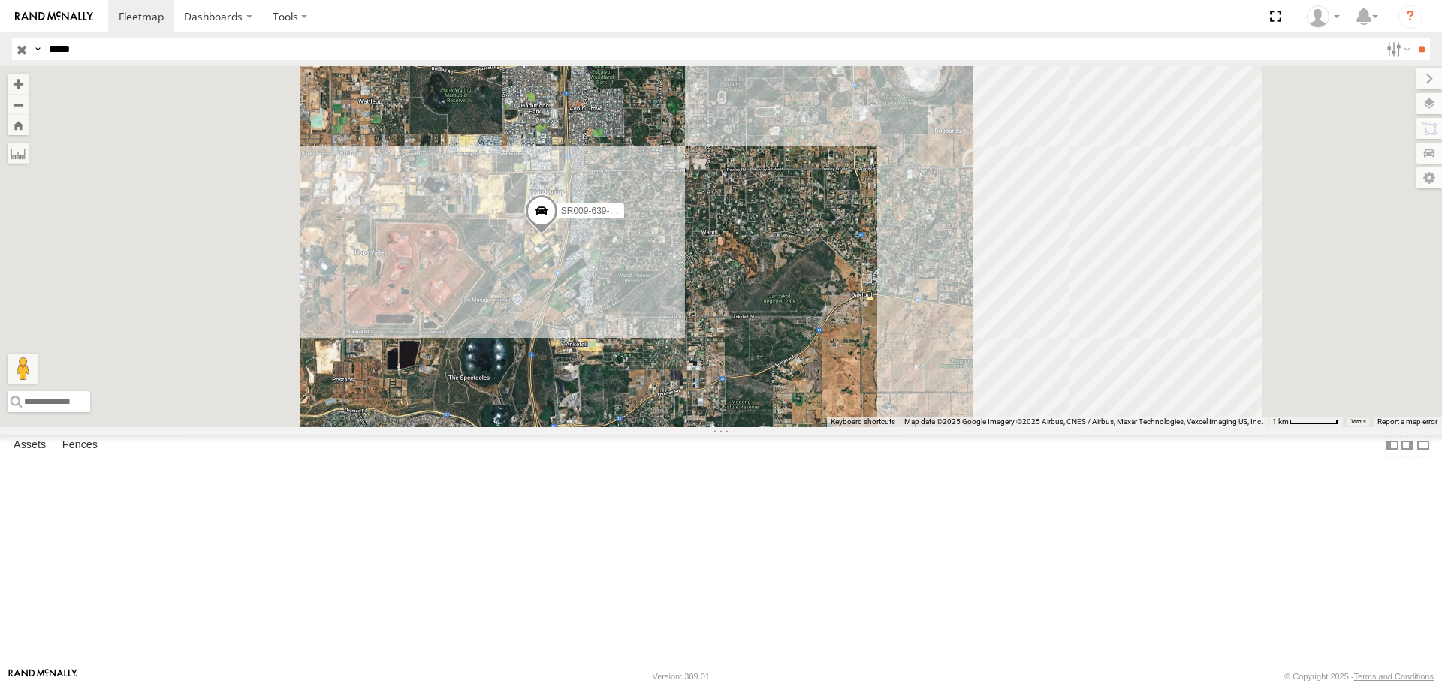
drag, startPoint x: 932, startPoint y: 409, endPoint x: 863, endPoint y: 377, distance: 76.2
click at [863, 377] on div "SR009-639-GPS" at bounding box center [721, 246] width 1442 height 360
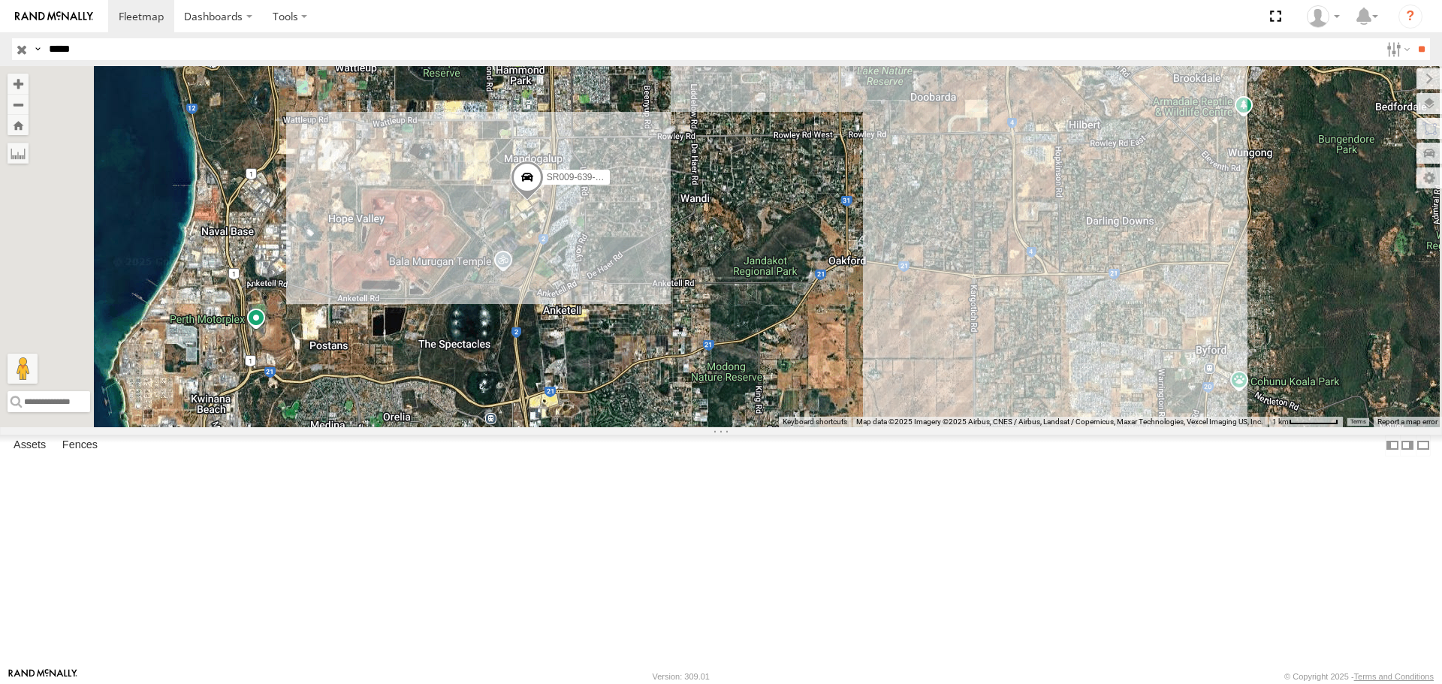
drag, startPoint x: 744, startPoint y: 366, endPoint x: 797, endPoint y: 361, distance: 53.6
click at [797, 361] on div "SR009-639-GPS" at bounding box center [721, 246] width 1442 height 360
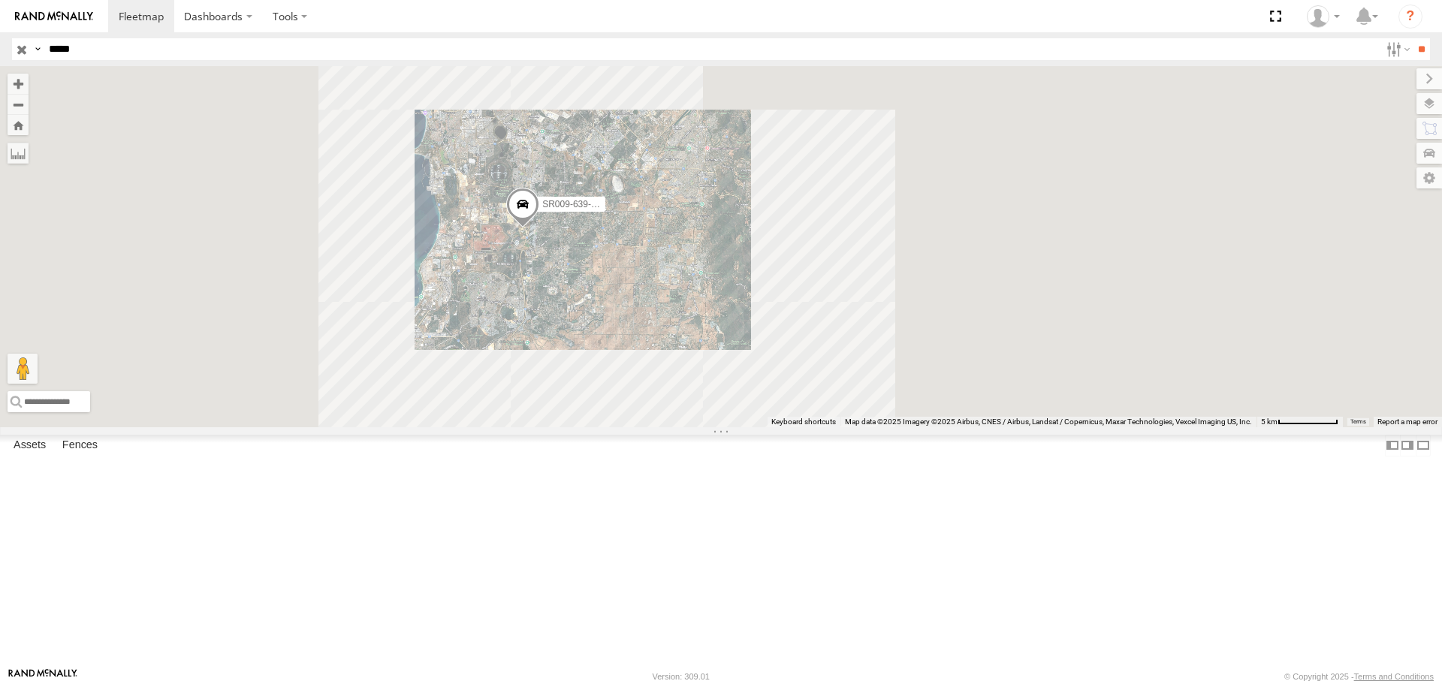
drag, startPoint x: 829, startPoint y: 409, endPoint x: 779, endPoint y: 370, distance: 63.1
click at [779, 370] on div "SR009-639-GPS" at bounding box center [721, 246] width 1442 height 360
